Goal: Navigation & Orientation: Find specific page/section

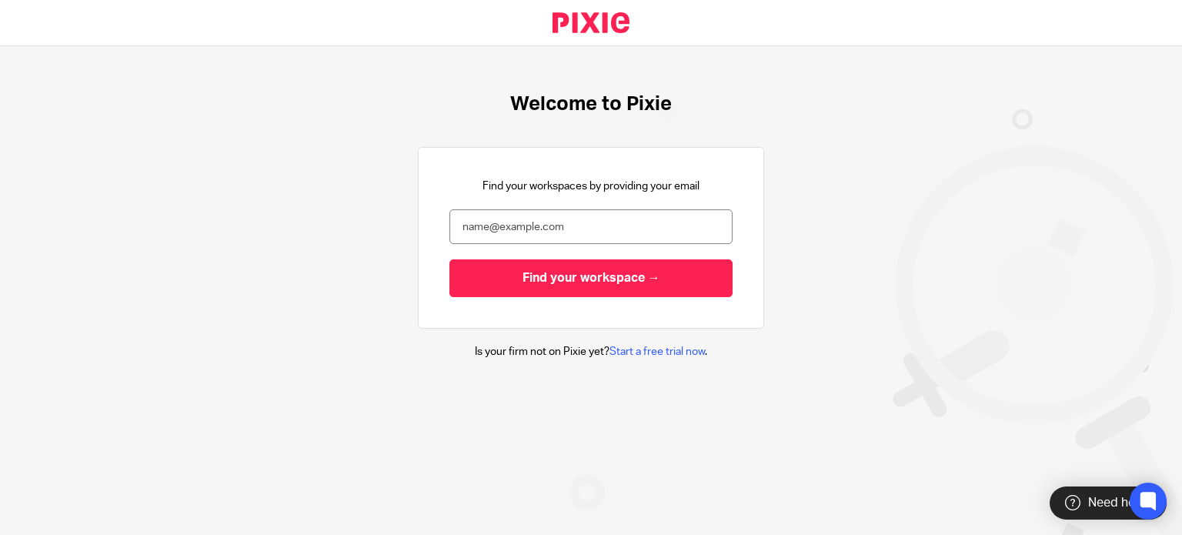
click at [595, 203] on div "Find your workspaces by providing your email Find your workspace →" at bounding box center [590, 237] width 283 height 118
click at [587, 212] on input "email" at bounding box center [590, 226] width 283 height 35
type input "Nicky.pratsas@cosbookkeeping.co.uk"
click at [449, 259] on input "Find your workspace →" at bounding box center [590, 278] width 283 height 38
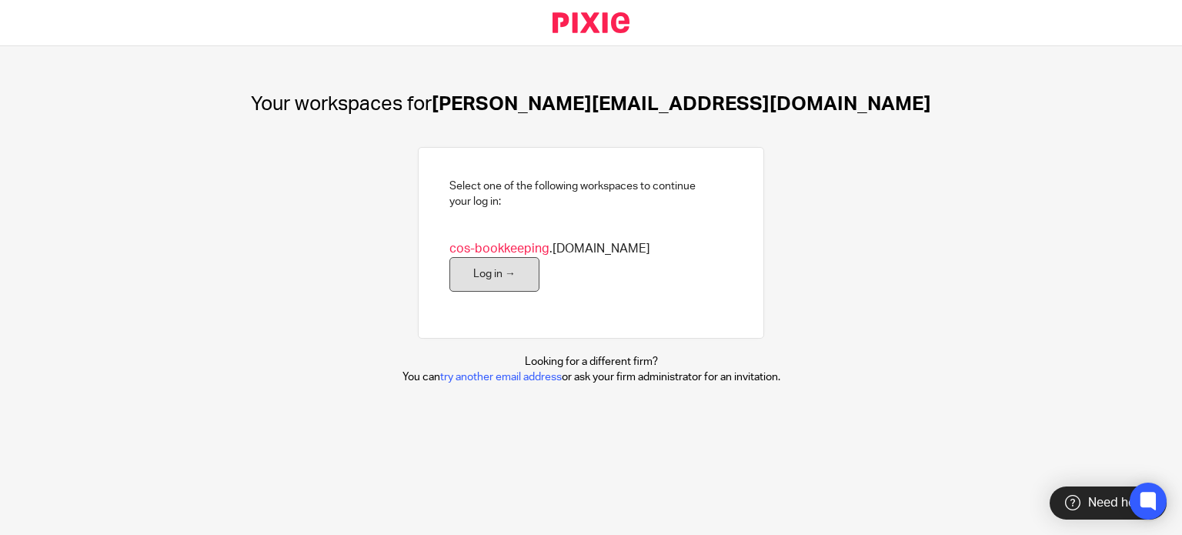
click at [539, 264] on link "Log in →" at bounding box center [494, 274] width 90 height 35
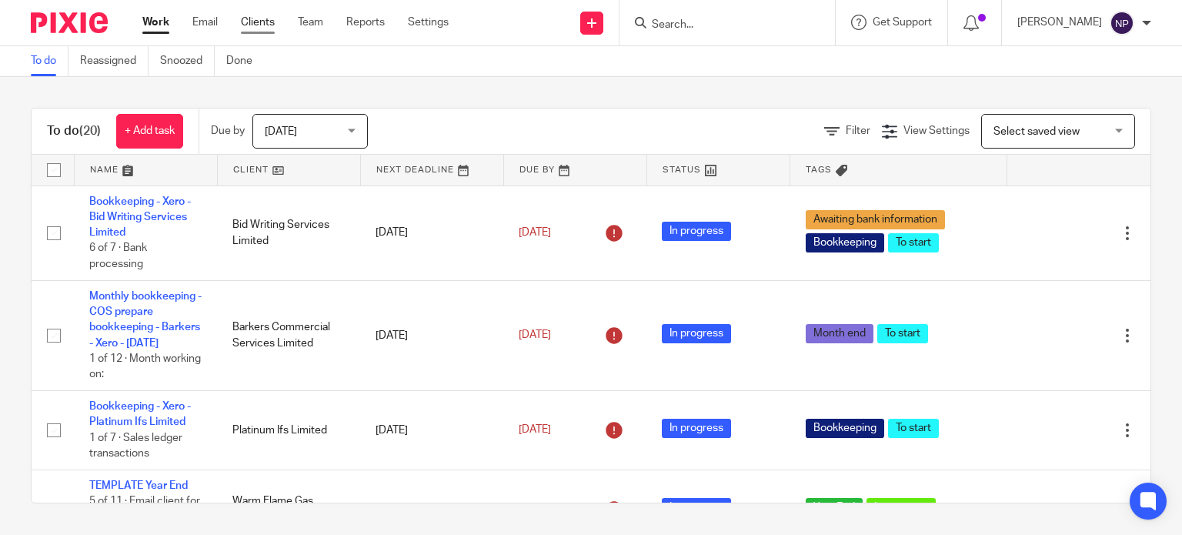
click at [268, 20] on link "Clients" at bounding box center [258, 22] width 34 height 15
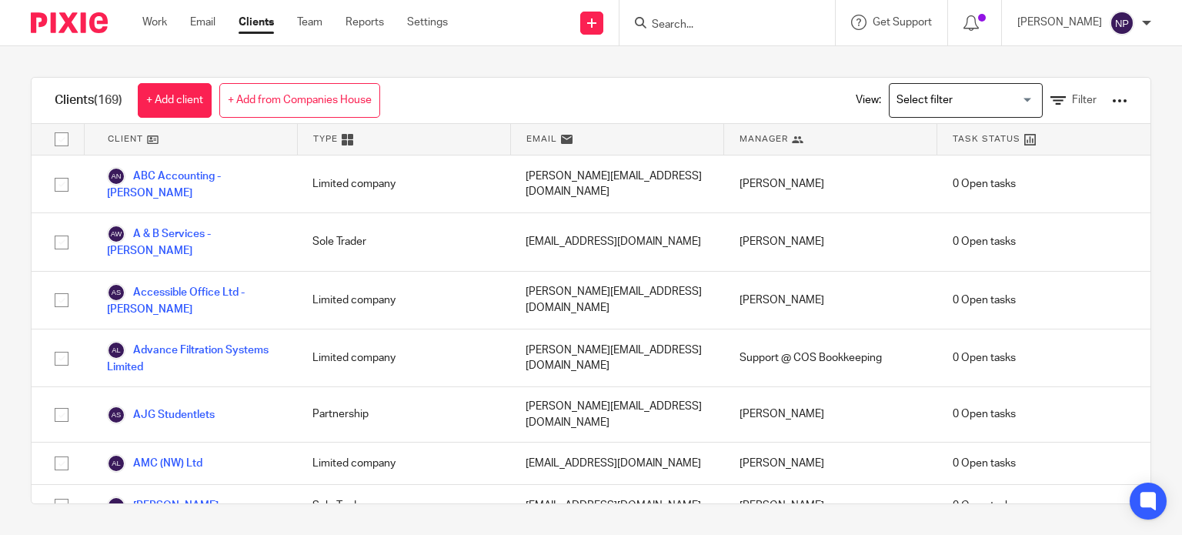
click at [452, 21] on ul "Work Email Clients Team Reports Settings" at bounding box center [306, 22] width 329 height 15
click at [419, 30] on link "Settings" at bounding box center [427, 22] width 41 height 15
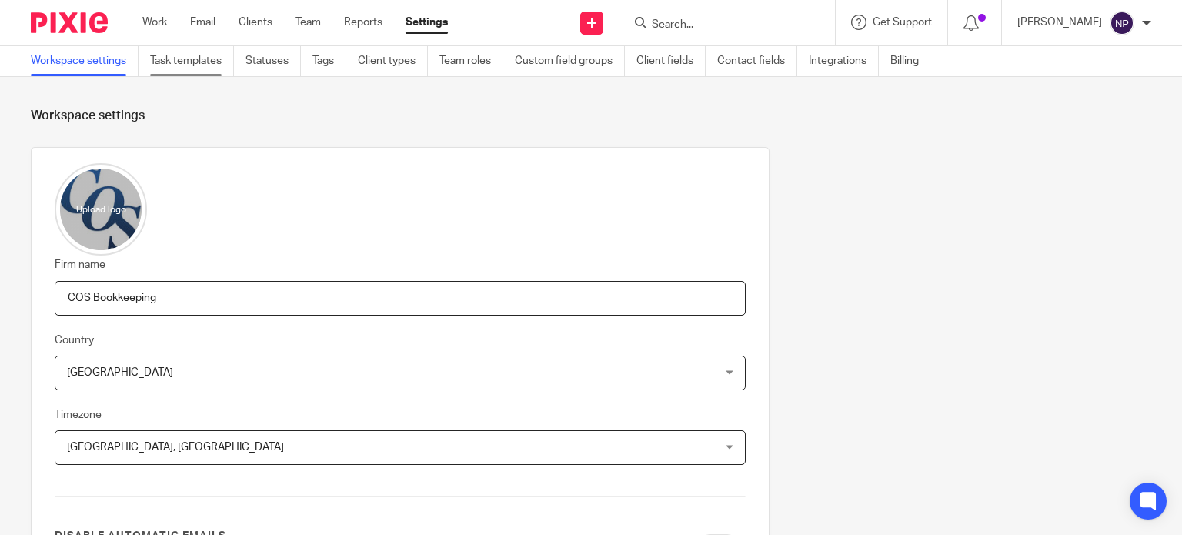
click at [229, 61] on link "Task templates" at bounding box center [192, 61] width 84 height 30
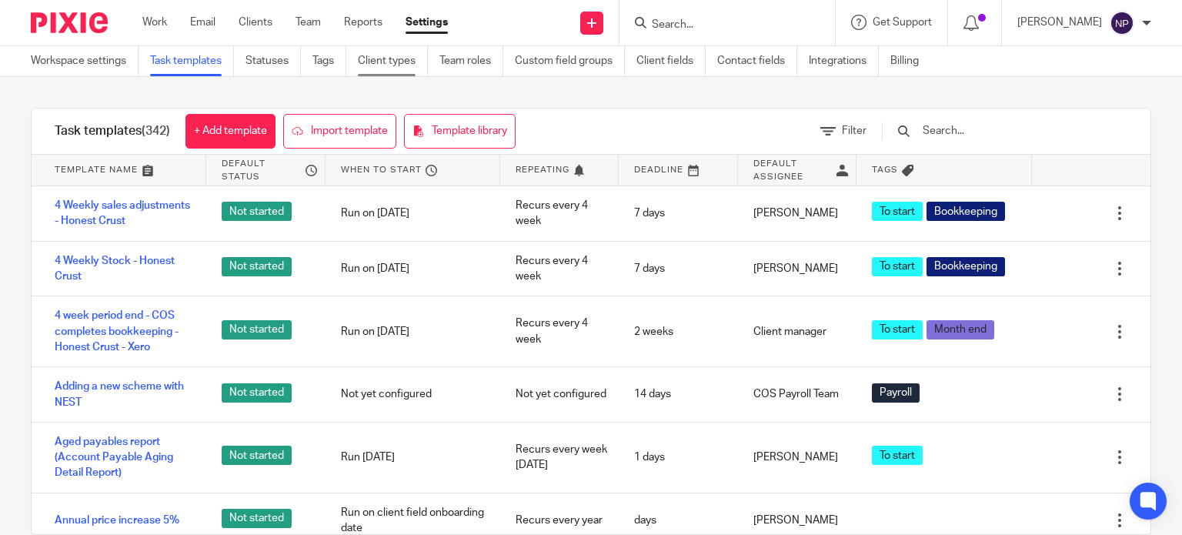
click at [381, 48] on link "Client types" at bounding box center [393, 61] width 70 height 30
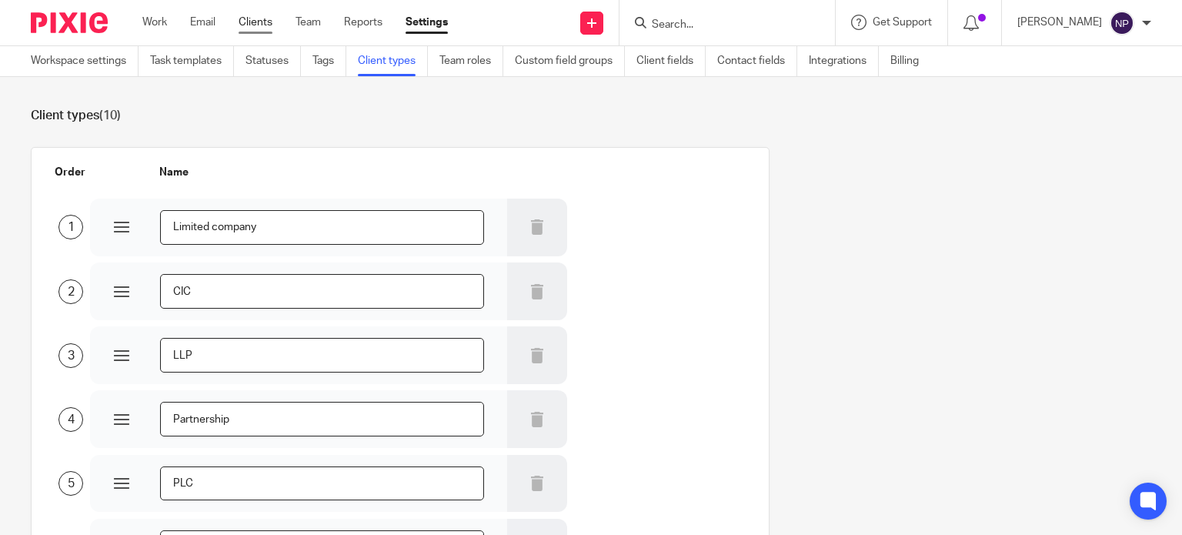
click at [263, 25] on link "Clients" at bounding box center [256, 22] width 34 height 15
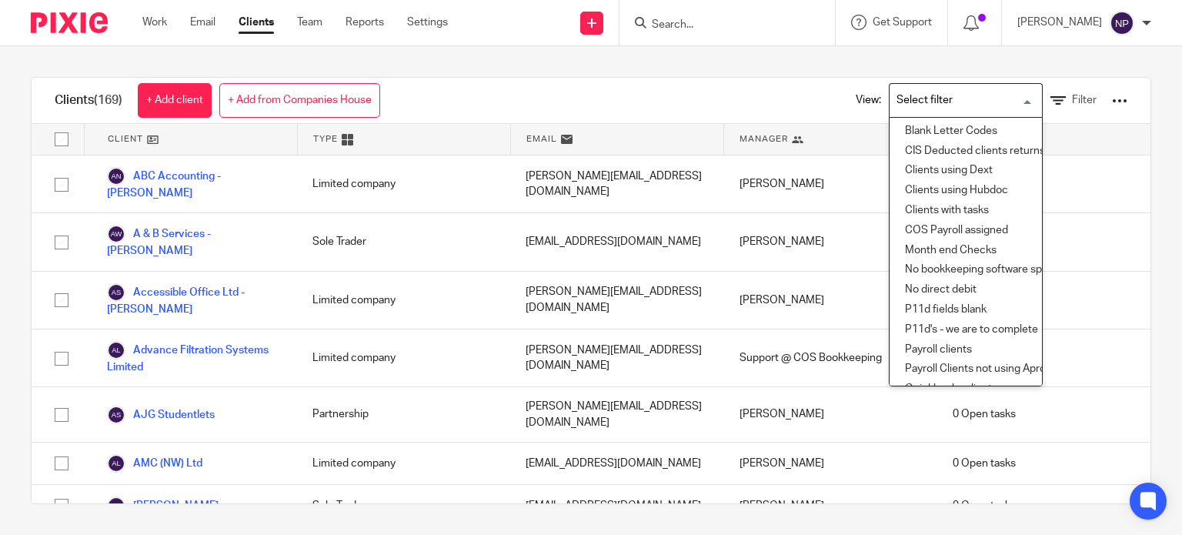
drag, startPoint x: 955, startPoint y: 94, endPoint x: 953, endPoint y: 104, distance: 10.1
click at [953, 104] on input "Search for option" at bounding box center [962, 100] width 142 height 27
click at [891, 92] on input "Search for option" at bounding box center [962, 100] width 142 height 27
click at [885, 78] on div "View: Loading... Blank Letter Codes CIS Deducted clients returns due by 19th of…" at bounding box center [979, 100] width 295 height 45
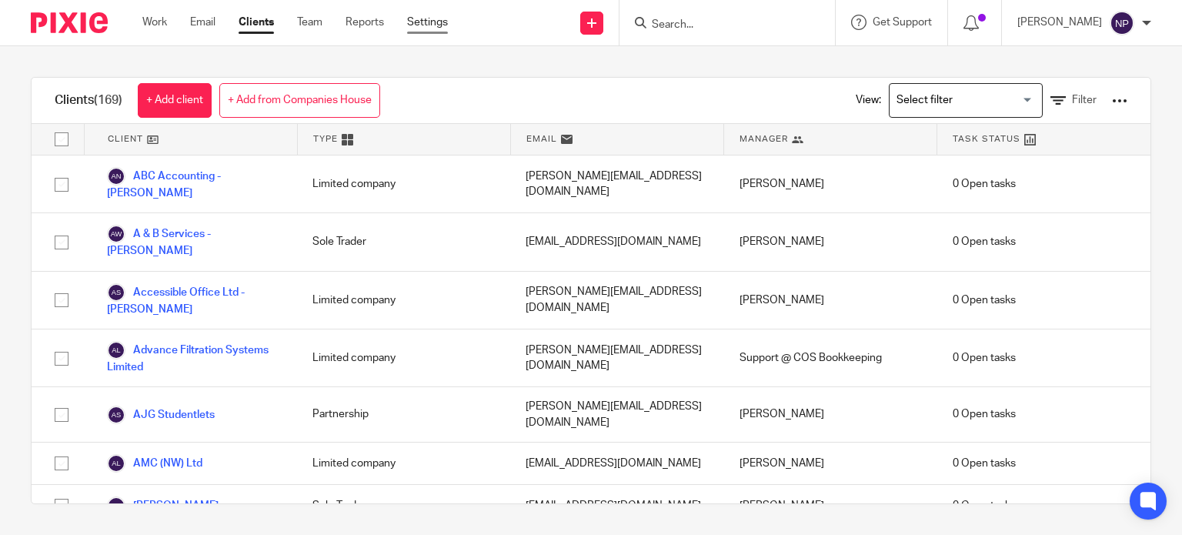
click at [437, 19] on link "Settings" at bounding box center [427, 22] width 41 height 15
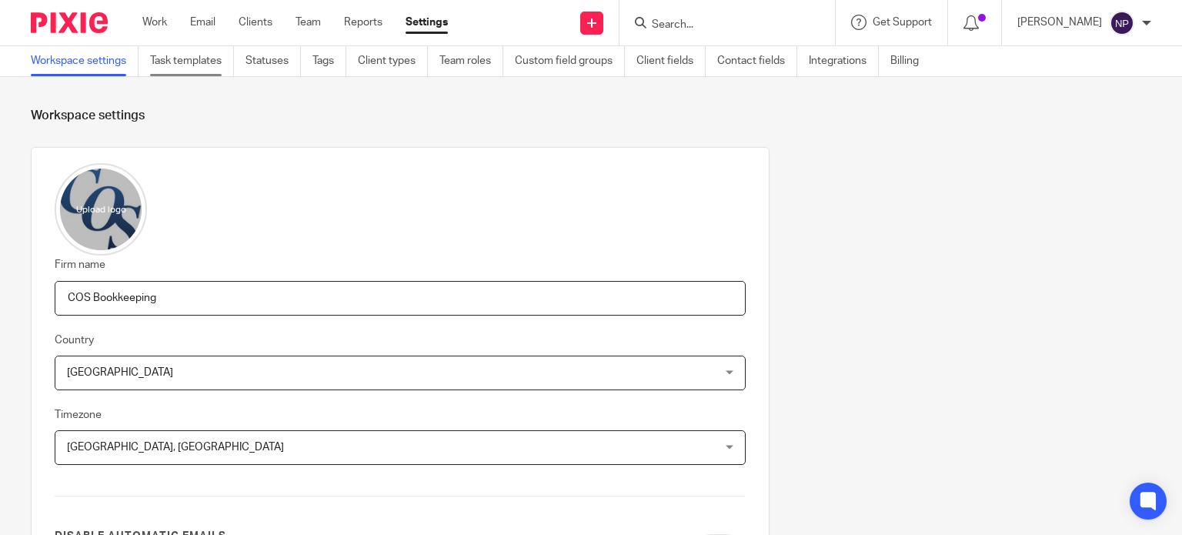
click at [228, 52] on link "Task templates" at bounding box center [192, 61] width 84 height 30
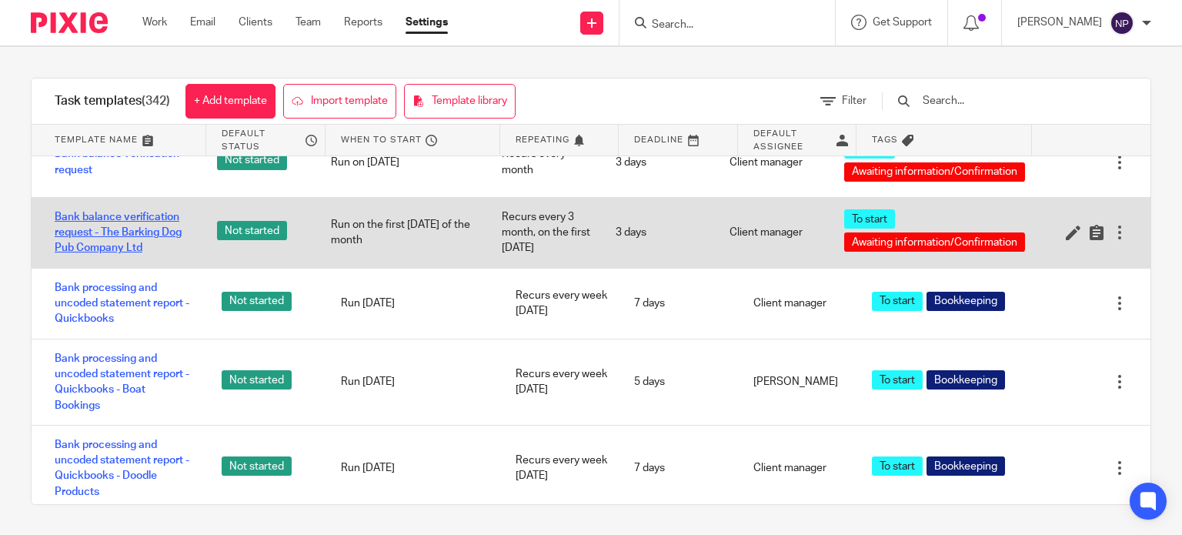
scroll to position [308, 0]
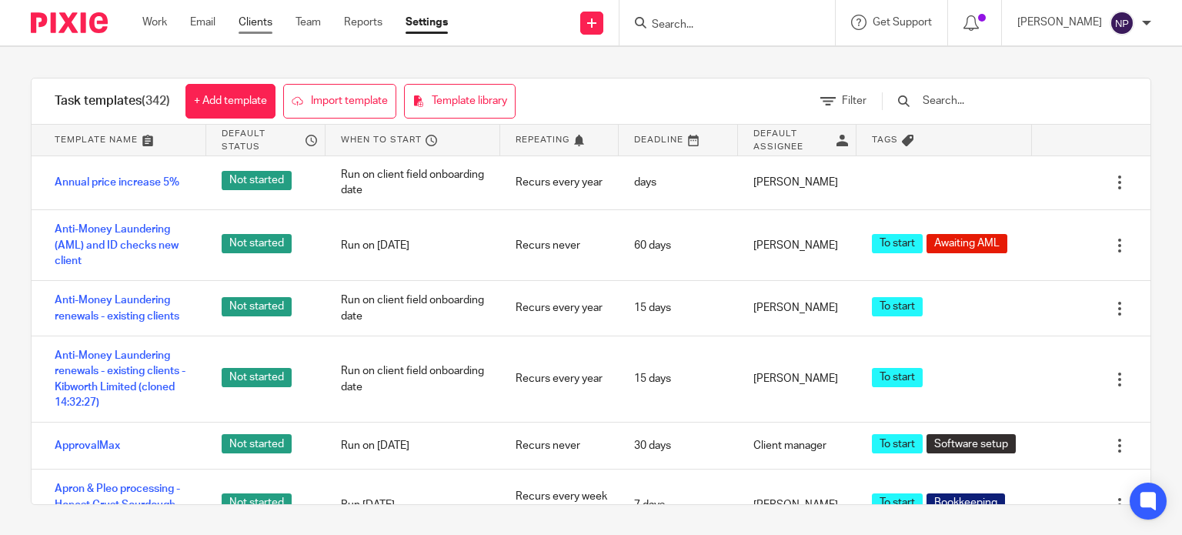
click at [258, 21] on link "Clients" at bounding box center [256, 22] width 34 height 15
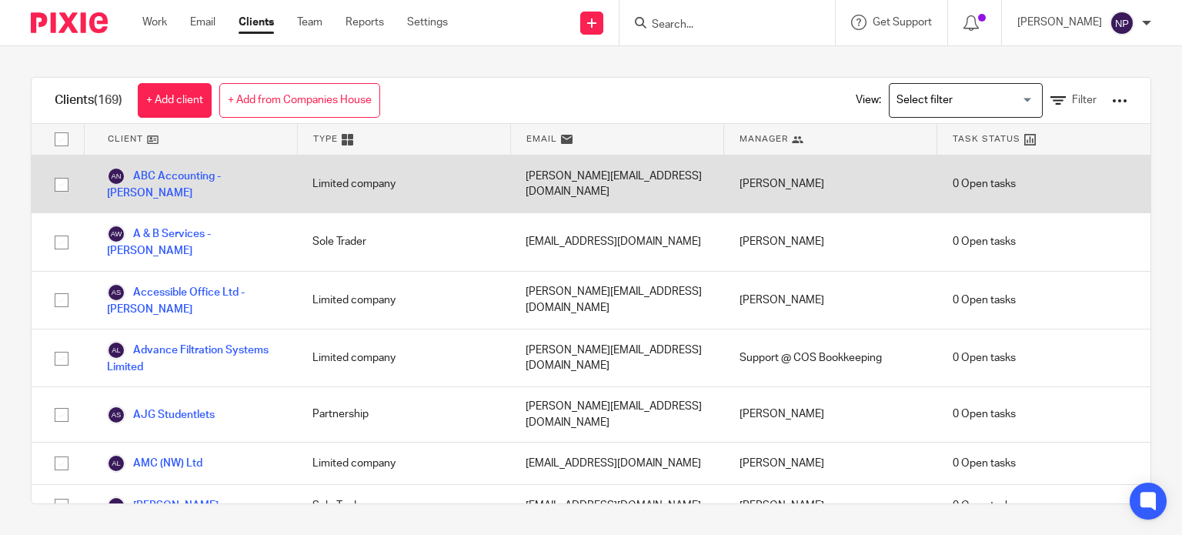
click at [205, 162] on div "ABC Accounting - [PERSON_NAME]" at bounding box center [190, 183] width 213 height 57
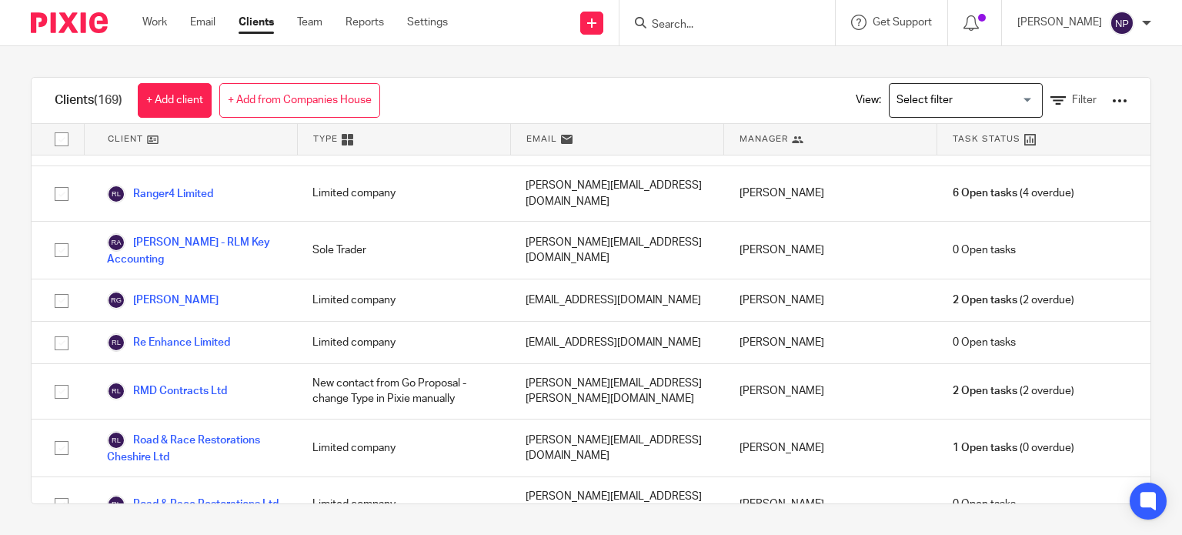
scroll to position [8076, 0]
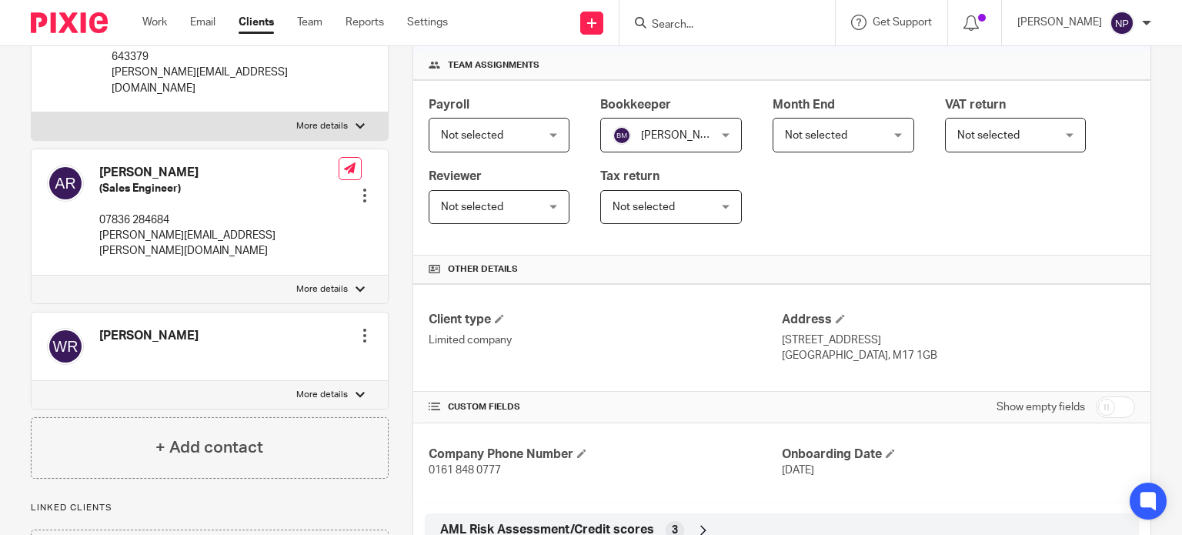
scroll to position [414, 0]
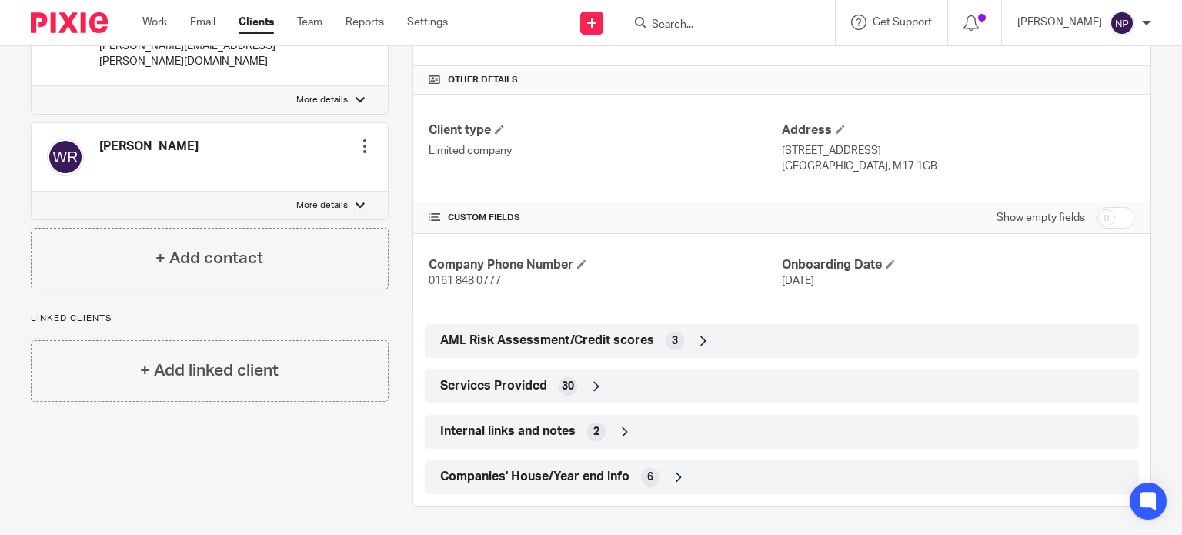
click at [572, 489] on div "Companies' House/Year end info 6" at bounding box center [782, 477] width 714 height 34
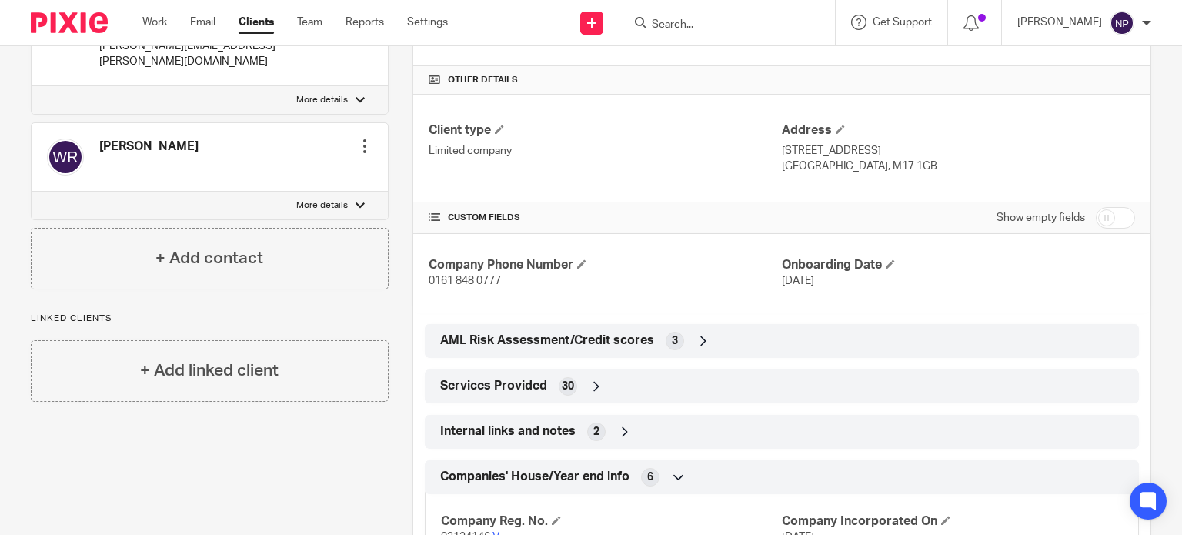
click at [569, 482] on span "Companies' House/Year end info" at bounding box center [534, 477] width 189 height 16
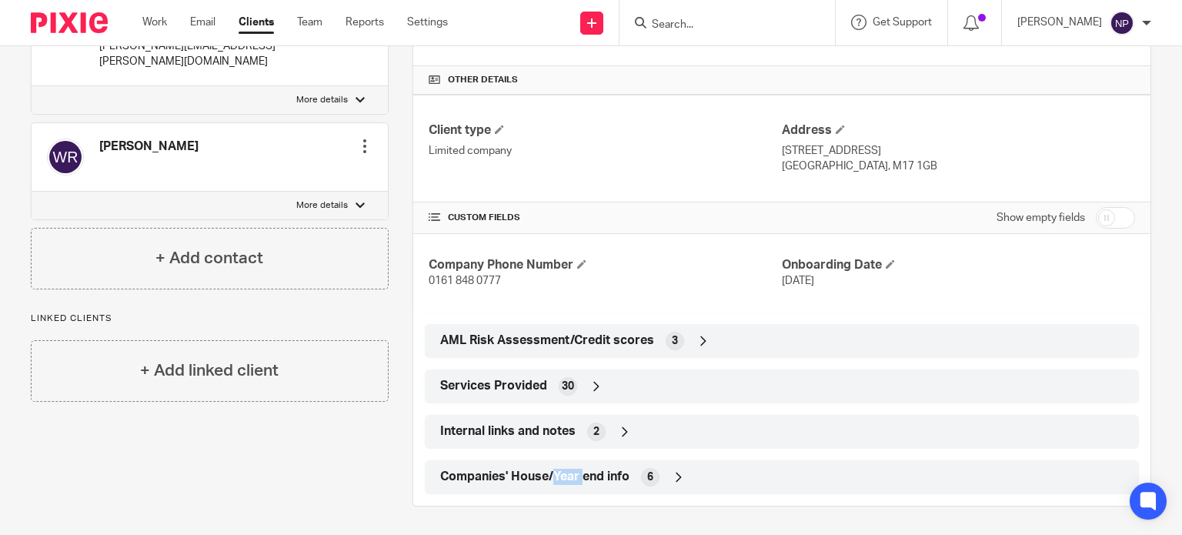
click at [569, 482] on span "Companies' House/Year end info" at bounding box center [534, 477] width 189 height 16
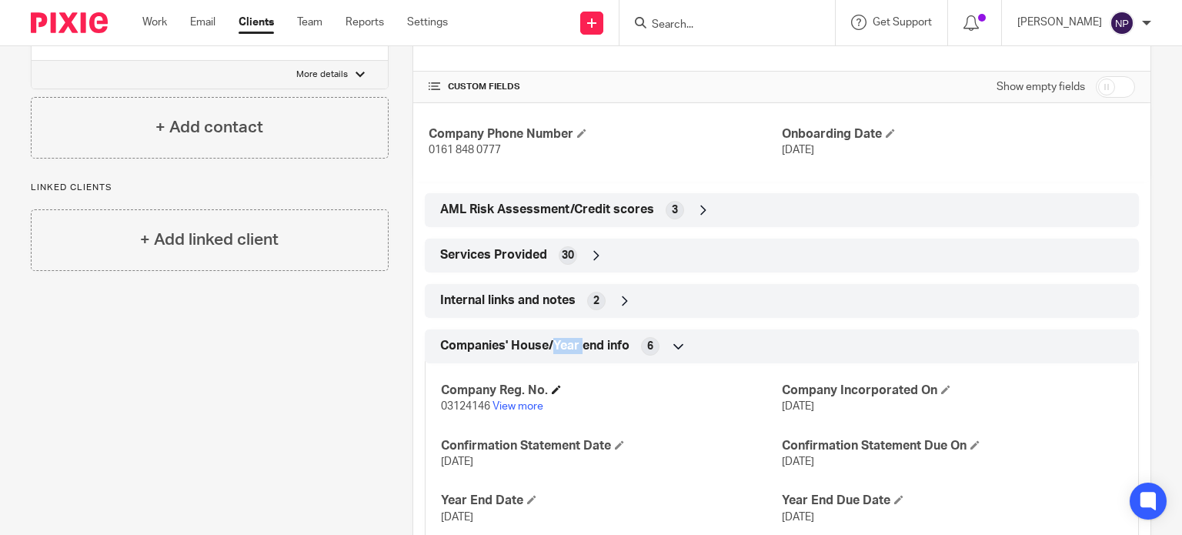
scroll to position [519, 0]
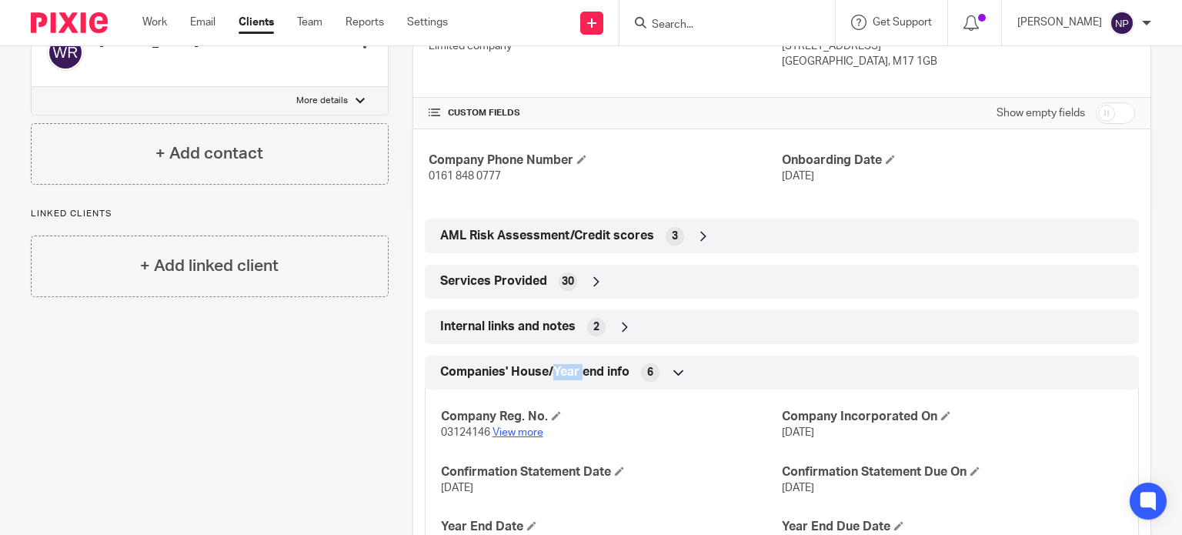
click at [529, 430] on link "View more" at bounding box center [517, 432] width 51 height 11
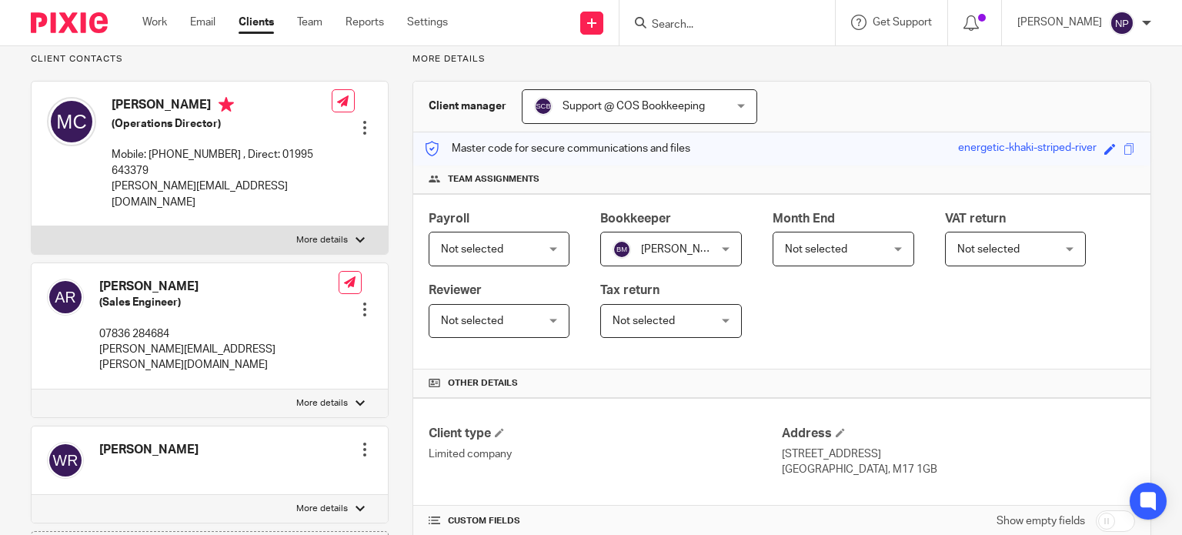
scroll to position [0, 0]
